Goal: Task Accomplishment & Management: Manage account settings

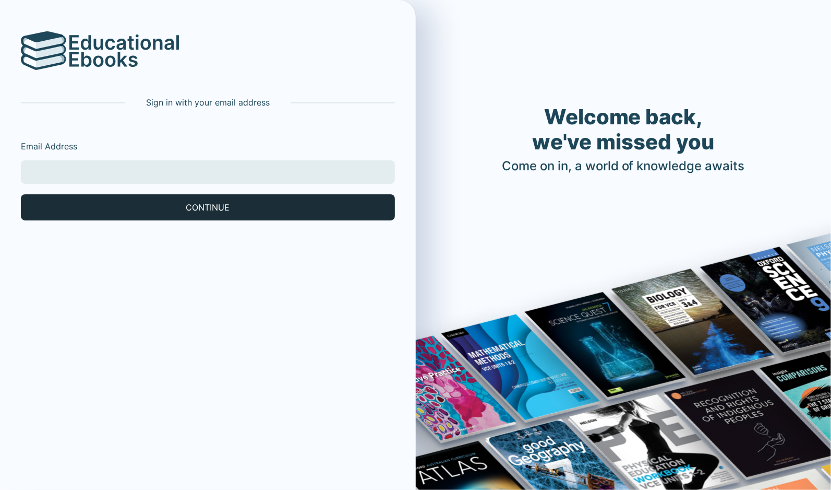
click at [86, 203] on button "CONTINUE" at bounding box center [208, 207] width 374 height 26
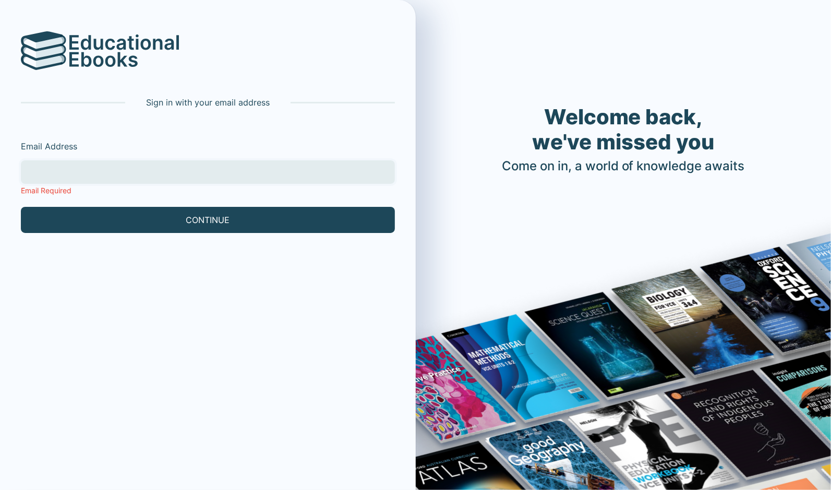
click at [86, 181] on input "Email Address" at bounding box center [208, 171] width 374 height 23
type input "[EMAIL_ADDRESS][DOMAIN_NAME]"
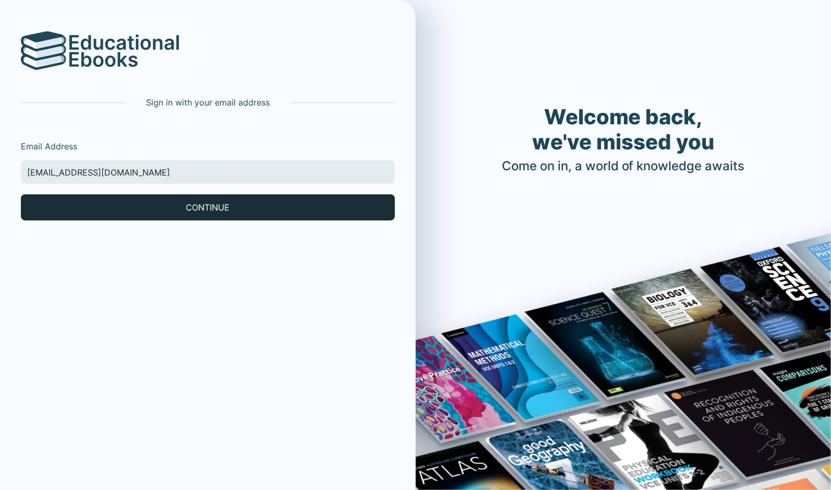
click at [90, 205] on button "CONTINUE" at bounding box center [208, 207] width 374 height 26
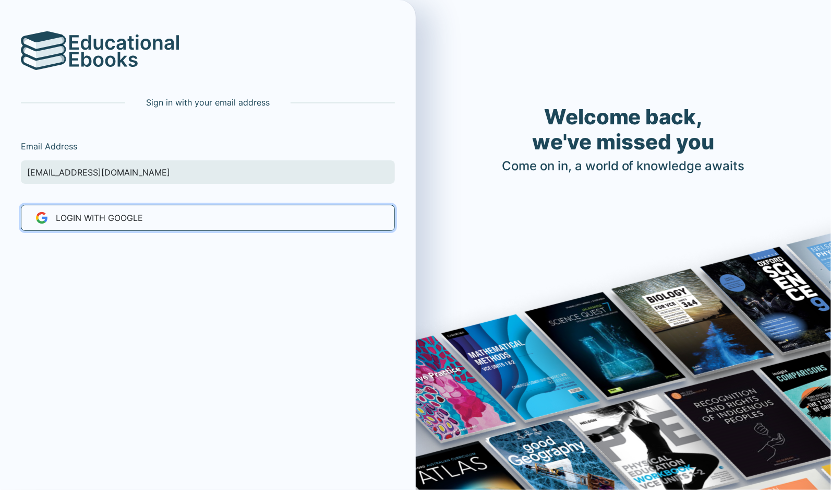
click at [90, 205] on button "LOGIN WITH Google" at bounding box center [208, 218] width 374 height 26
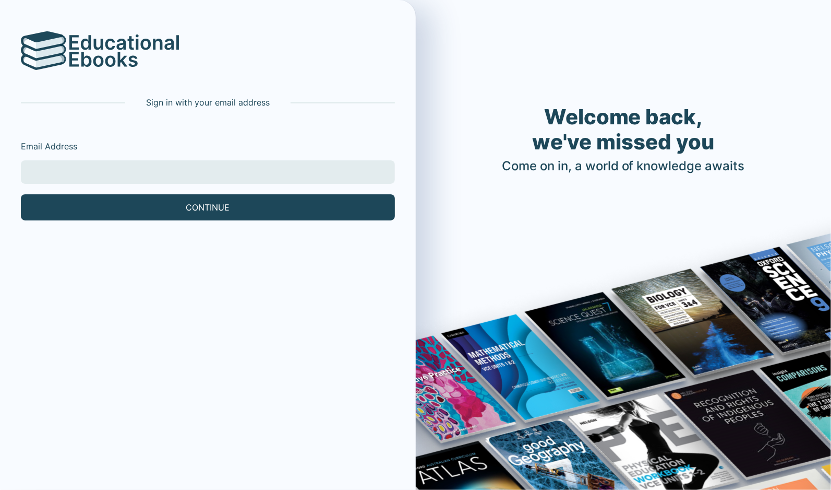
click at [110, 161] on input "Email Address" at bounding box center [208, 171] width 374 height 23
type input "[EMAIL_ADDRESS][DOMAIN_NAME]"
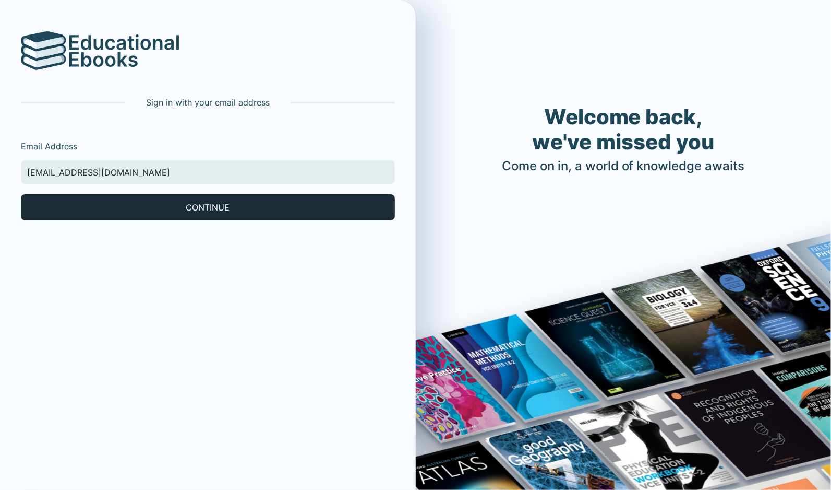
click at [112, 202] on button "CONTINUE" at bounding box center [208, 207] width 374 height 26
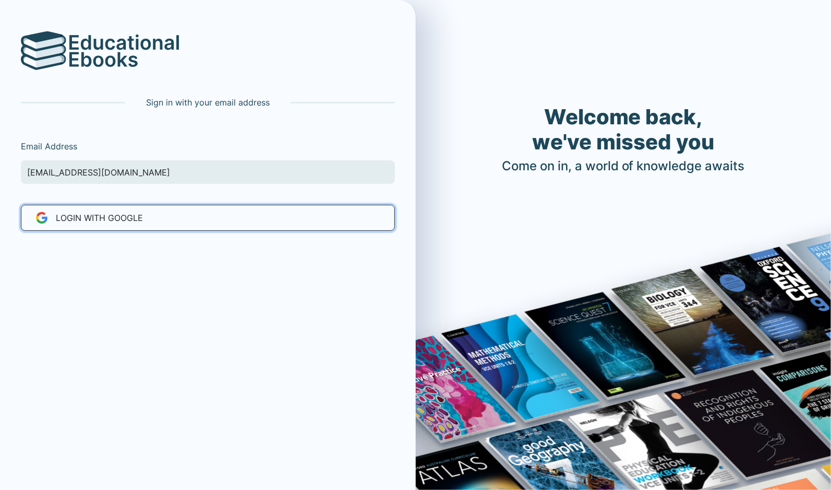
click at [113, 216] on span "LOGIN WITH Google" at bounding box center [99, 217] width 87 height 13
